Goal: Check status

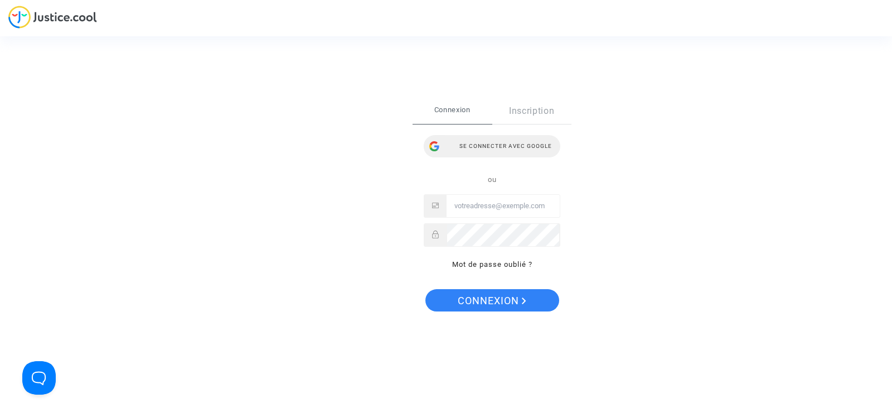
click at [504, 146] on div "Se connecter avec Google" at bounding box center [492, 146] width 137 height 22
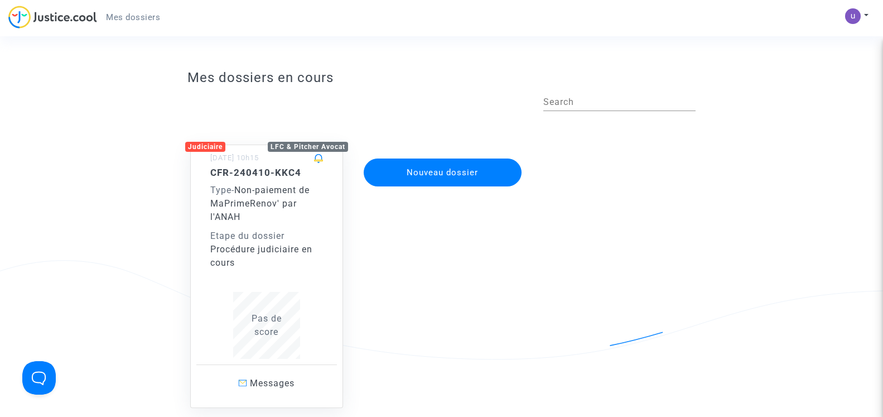
click at [251, 194] on span "Non-paiement de MaPrimeRenov' par l'ANAH" at bounding box center [259, 203] width 99 height 37
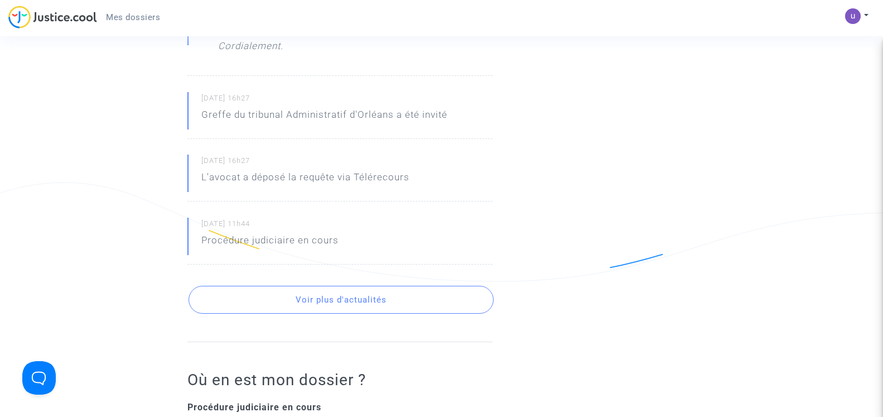
scroll to position [398, 0]
